Goal: Task Accomplishment & Management: Manage account settings

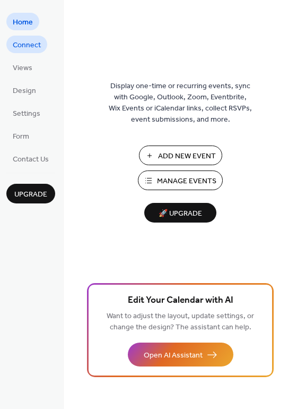
click at [28, 44] on span "Connect" at bounding box center [27, 45] width 28 height 11
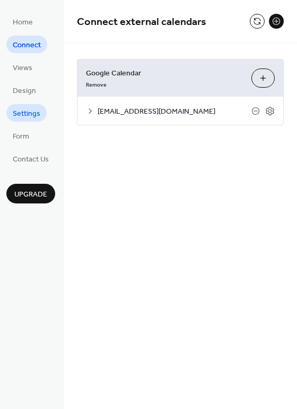
click at [41, 111] on link "Settings" at bounding box center [26, 113] width 40 height 18
